Goal: Information Seeking & Learning: Learn about a topic

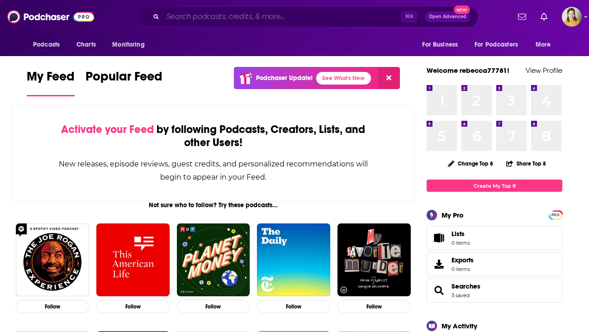
click at [193, 17] on input "Search podcasts, credits, & more..." at bounding box center [282, 16] width 238 height 14
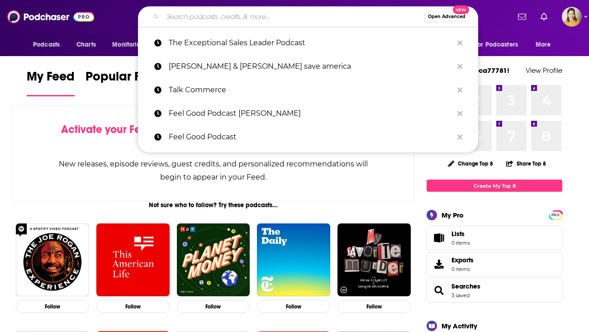
paste input "Homeschool Mama Self-Care: Nurturing the Nurturer"
type input "Homeschool Mama Self-Care: Nurturing the Nurturer"
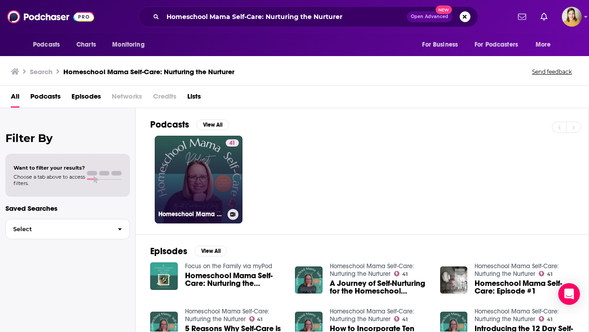
click at [199, 190] on link "41 Homeschool Mama Self-Care: Nurturing the Nurturer" at bounding box center [199, 180] width 88 height 88
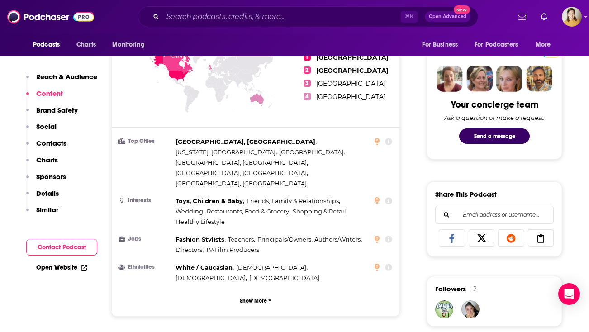
scroll to position [655, 0]
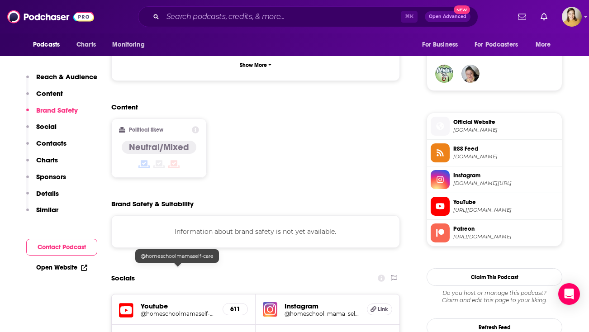
click at [180, 262] on div at bounding box center [178, 263] width 8 height 8
drag, startPoint x: 160, startPoint y: 262, endPoint x: 156, endPoint y: 265, distance: 5.5
click at [160, 302] on h5 "Youtube" at bounding box center [178, 306] width 75 height 9
click at [154, 310] on h5 "@homeschoolmamaself-care" at bounding box center [178, 313] width 75 height 7
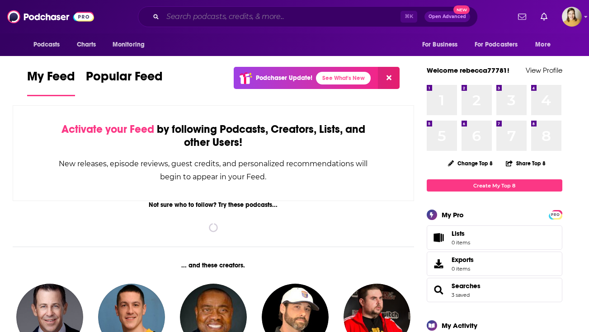
click at [193, 23] on input "Search podcasts, credits, & more..." at bounding box center [282, 16] width 238 height 14
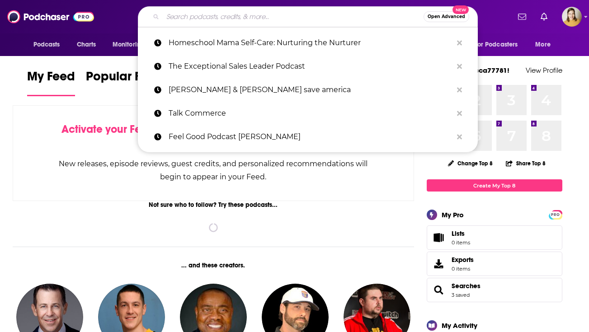
paste input "The Vet’Ed Podcas"
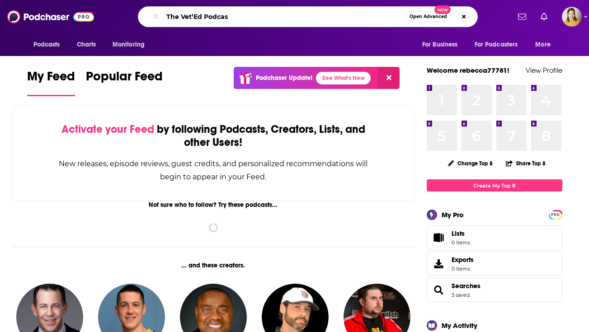
type input "The Vet’Ed Podcas"
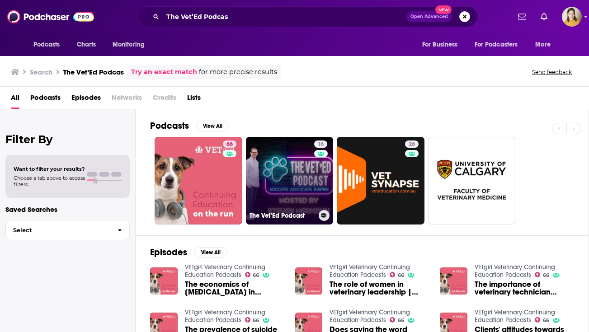
click at [290, 178] on link "16 The Vet’Ed Podcast" at bounding box center [290, 181] width 88 height 88
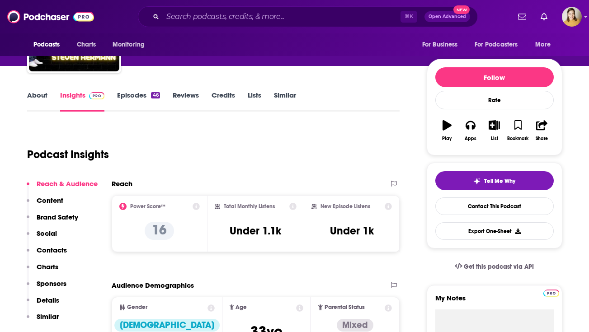
scroll to position [82, 0]
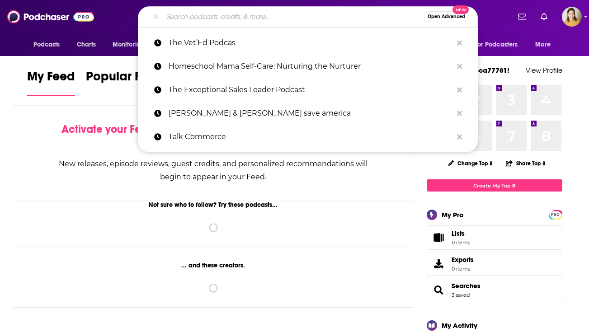
click at [280, 14] on input "Search podcasts, credits, & more..." at bounding box center [293, 16] width 261 height 14
paste input "Meat Matters with Jenny Mitich"
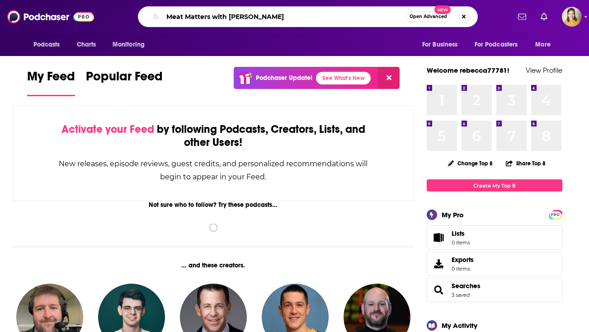
type input "Meat Matters with Jenny Mitich"
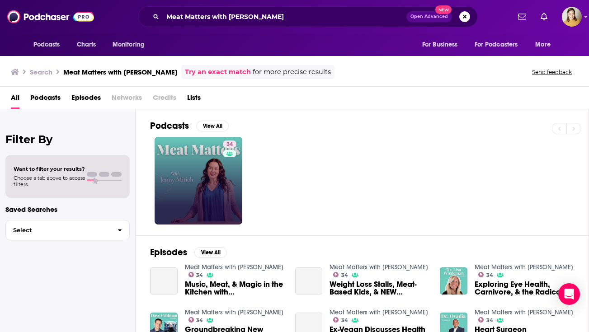
click at [210, 167] on link "34" at bounding box center [199, 181] width 88 height 88
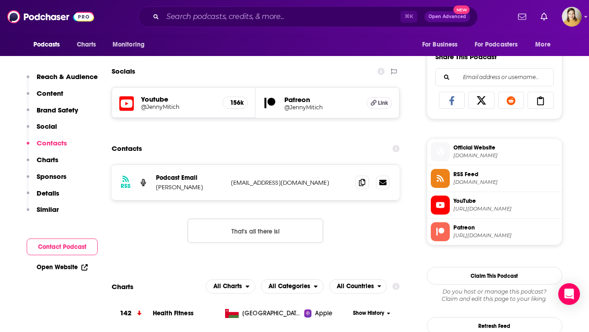
scroll to position [579, 0]
